Goal: Navigation & Orientation: Find specific page/section

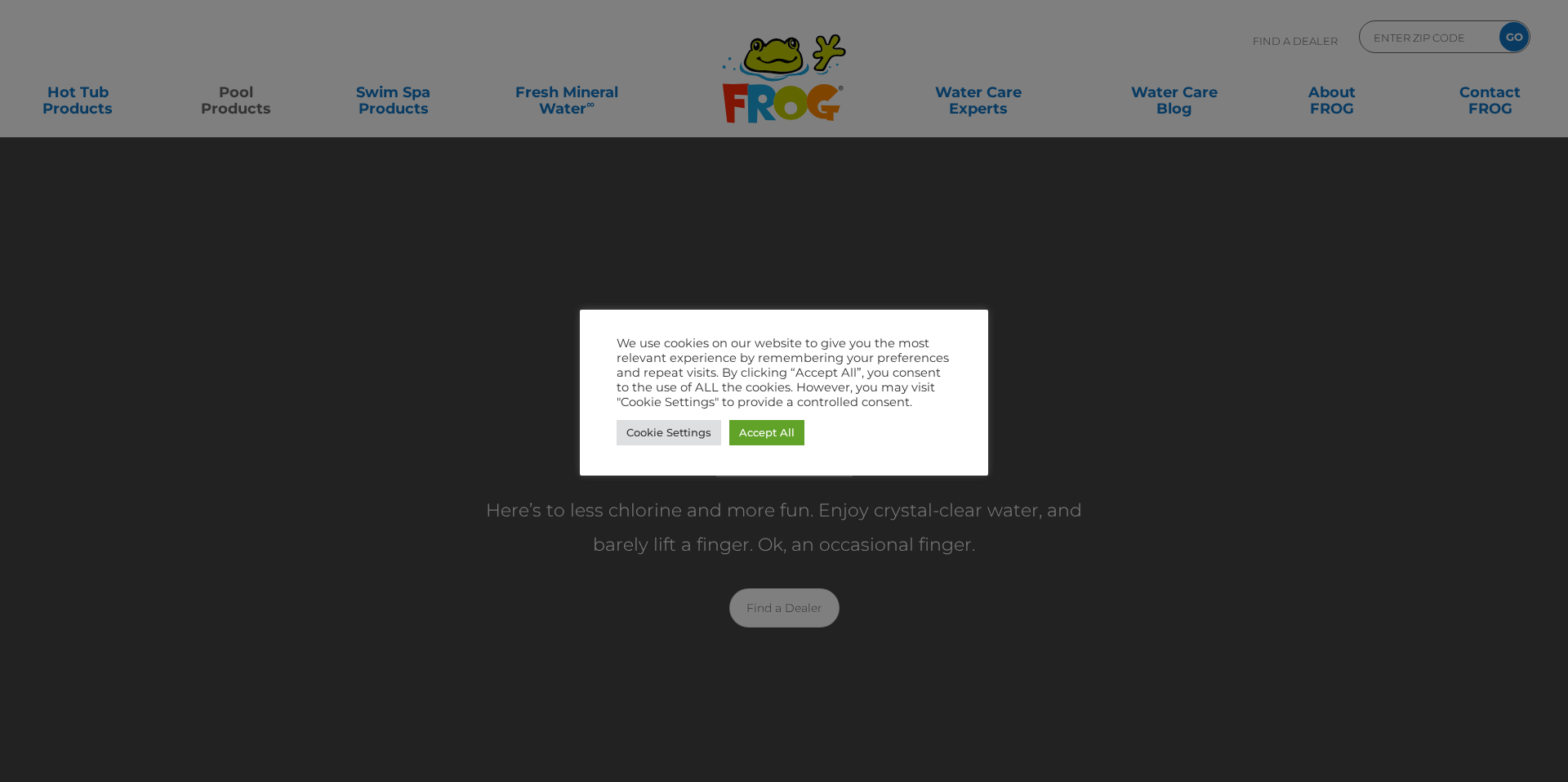
click at [827, 240] on div at bounding box center [784, 391] width 1568 height 782
click at [702, 159] on div at bounding box center [784, 391] width 1568 height 782
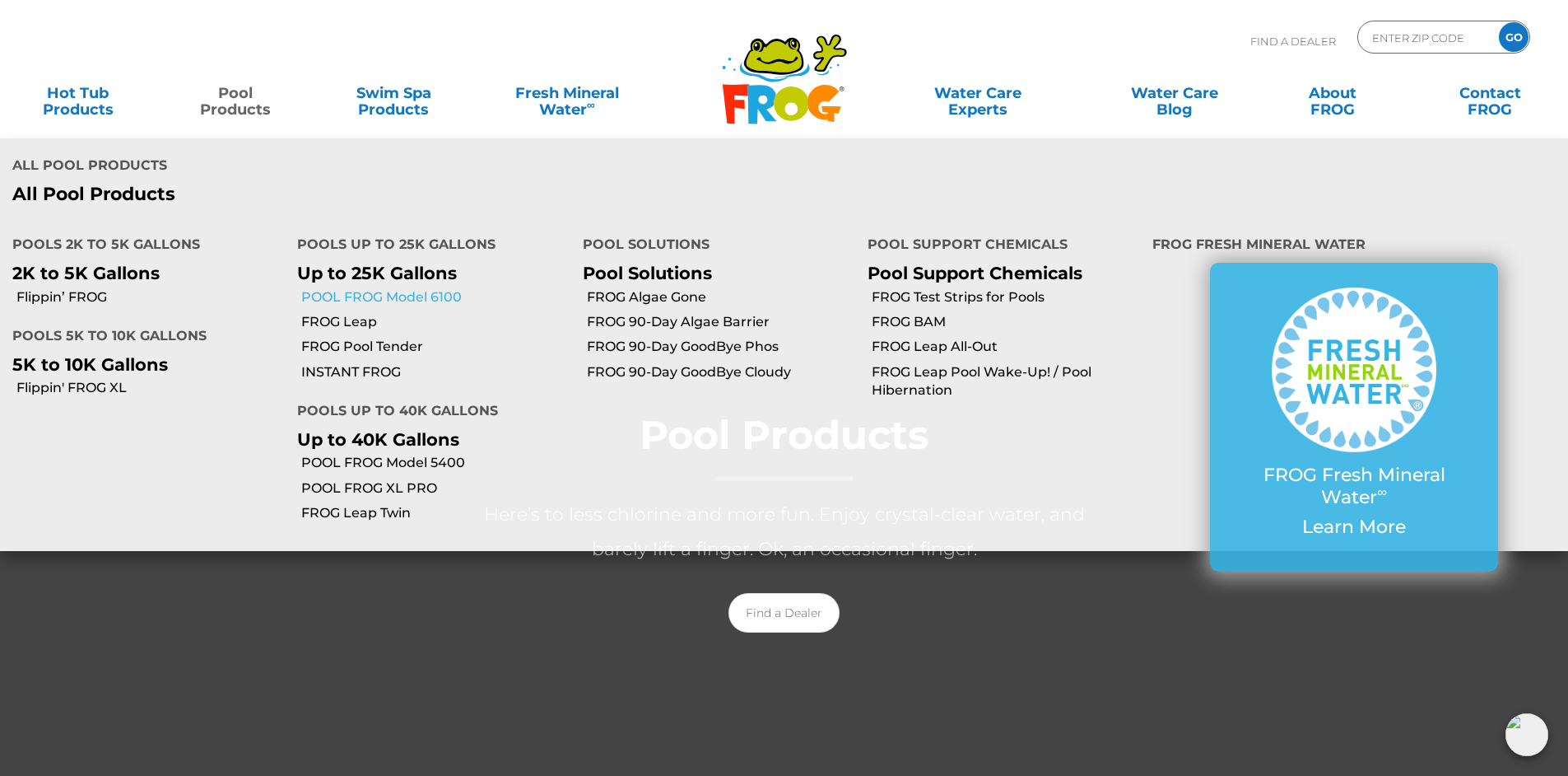
click at [350, 295] on link "POOL FROG Model 6100" at bounding box center [435, 296] width 268 height 18
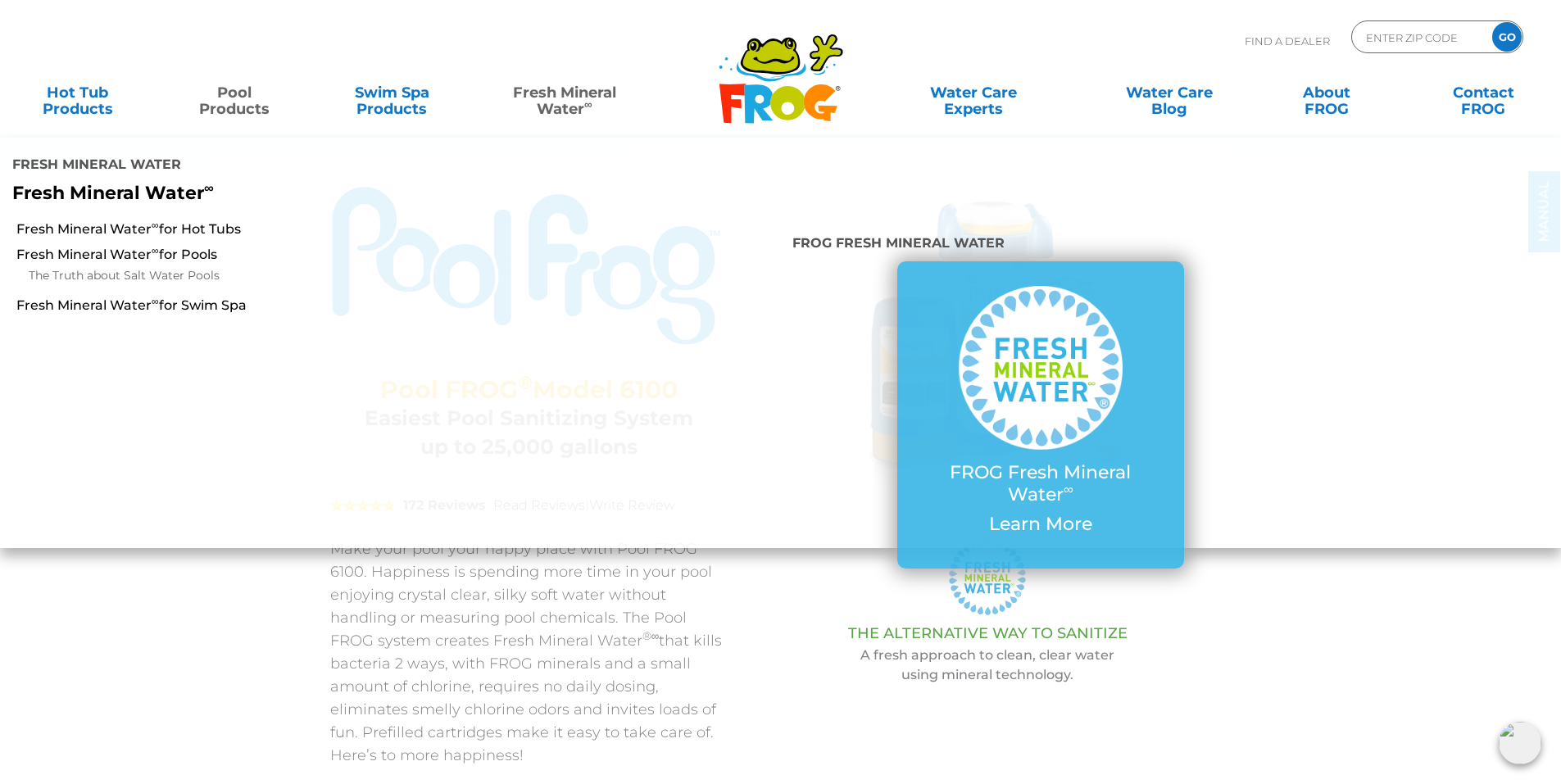
click at [561, 103] on link "Fresh Mineral Water ∞" at bounding box center [564, 92] width 153 height 33
click at [191, 251] on link "Fresh Mineral Water ∞ for Pools" at bounding box center [269, 254] width 504 height 18
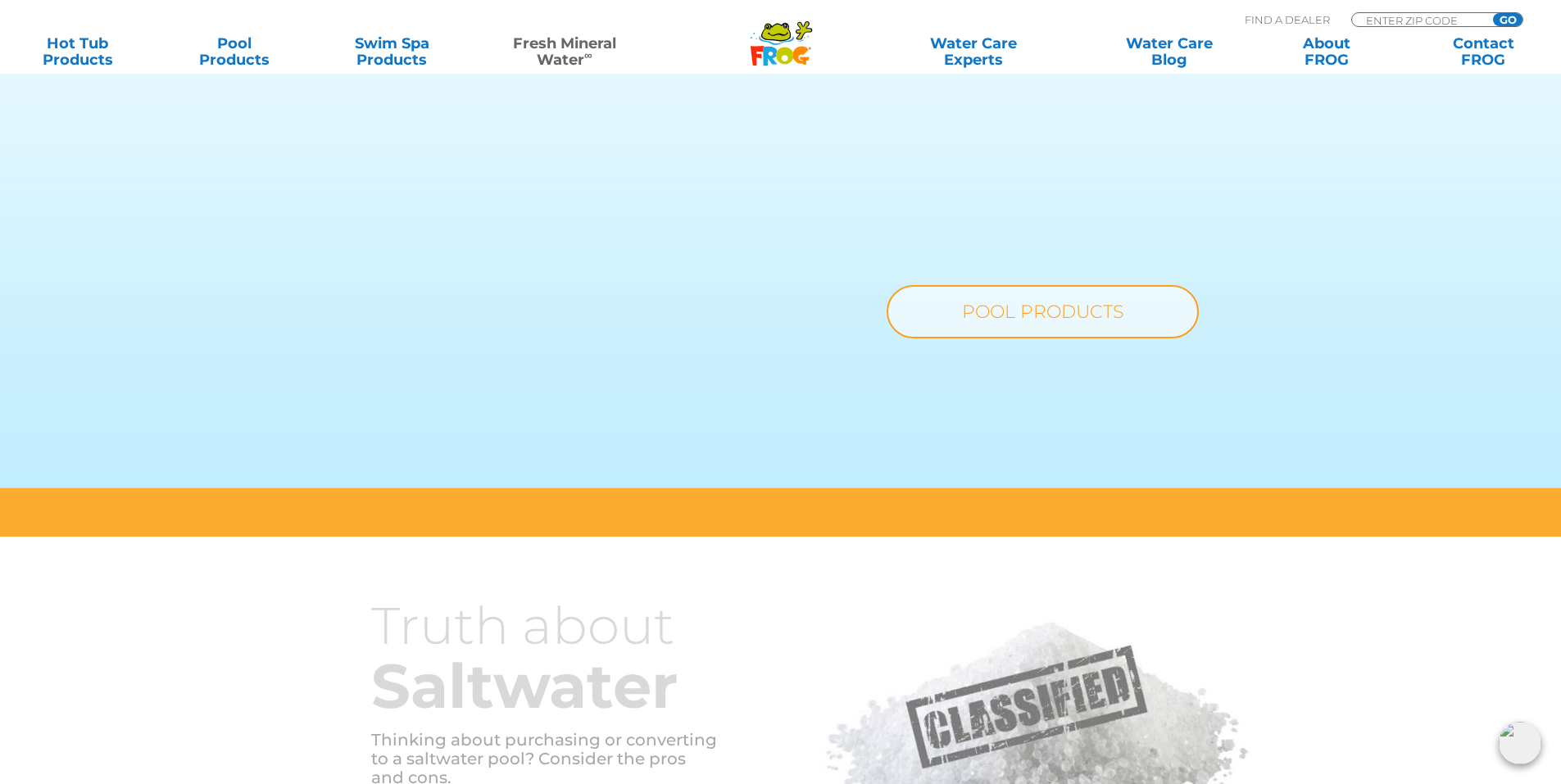
scroll to position [1147, 0]
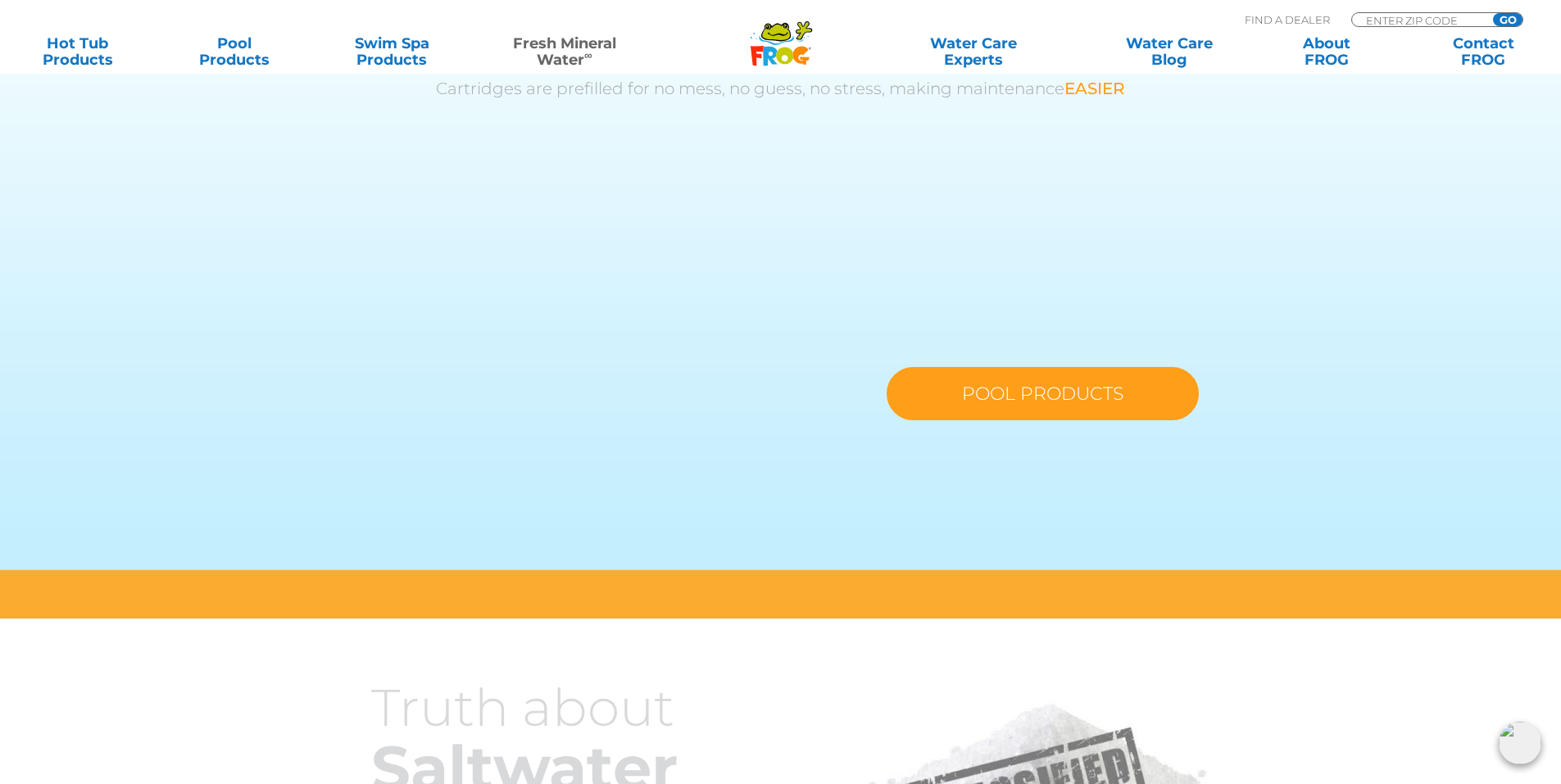
click at [1040, 396] on link "POOL PRODUCTS" at bounding box center [1043, 393] width 313 height 53
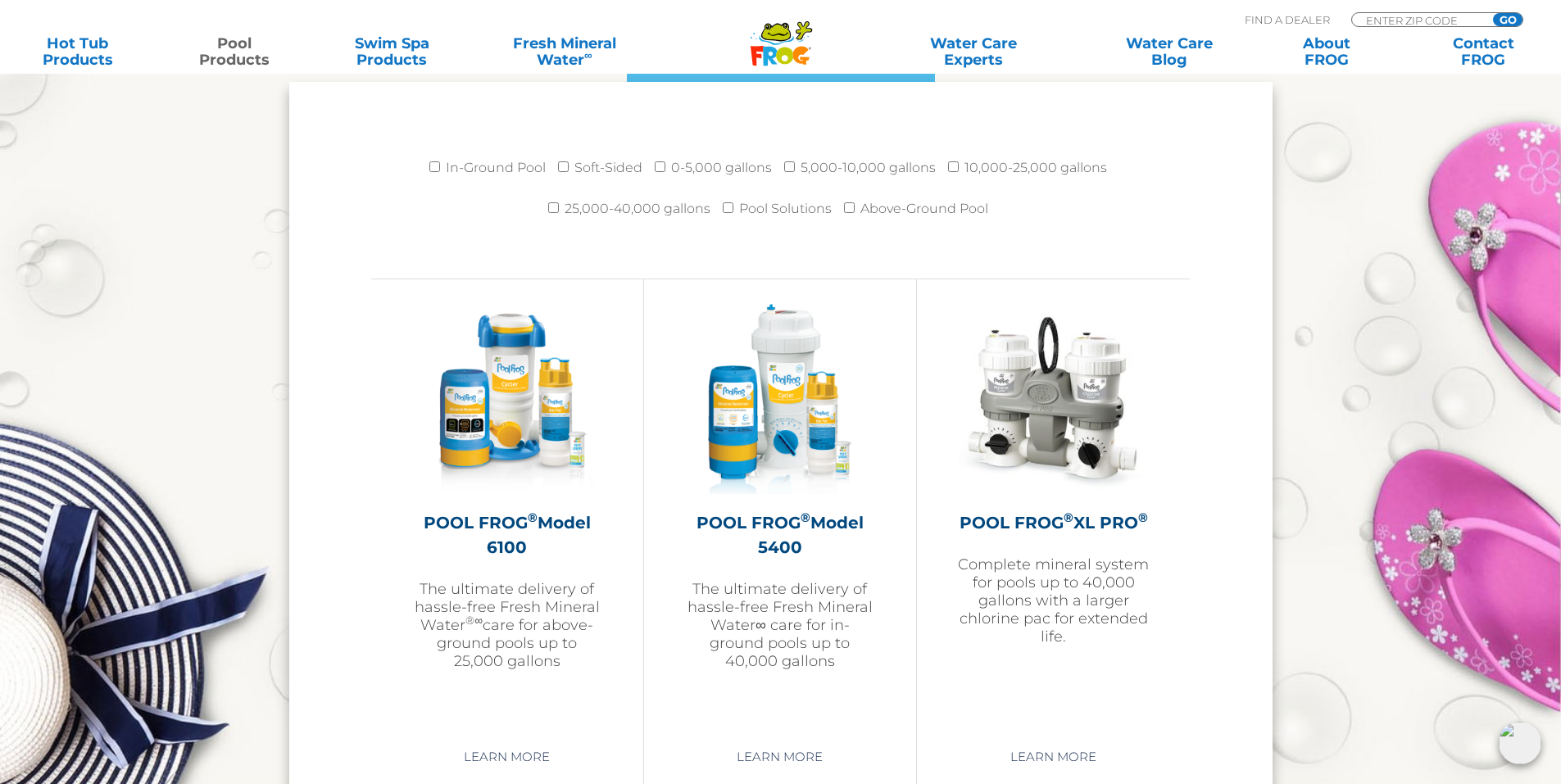
scroll to position [1966, 0]
